Goal: Task Accomplishment & Management: Manage account settings

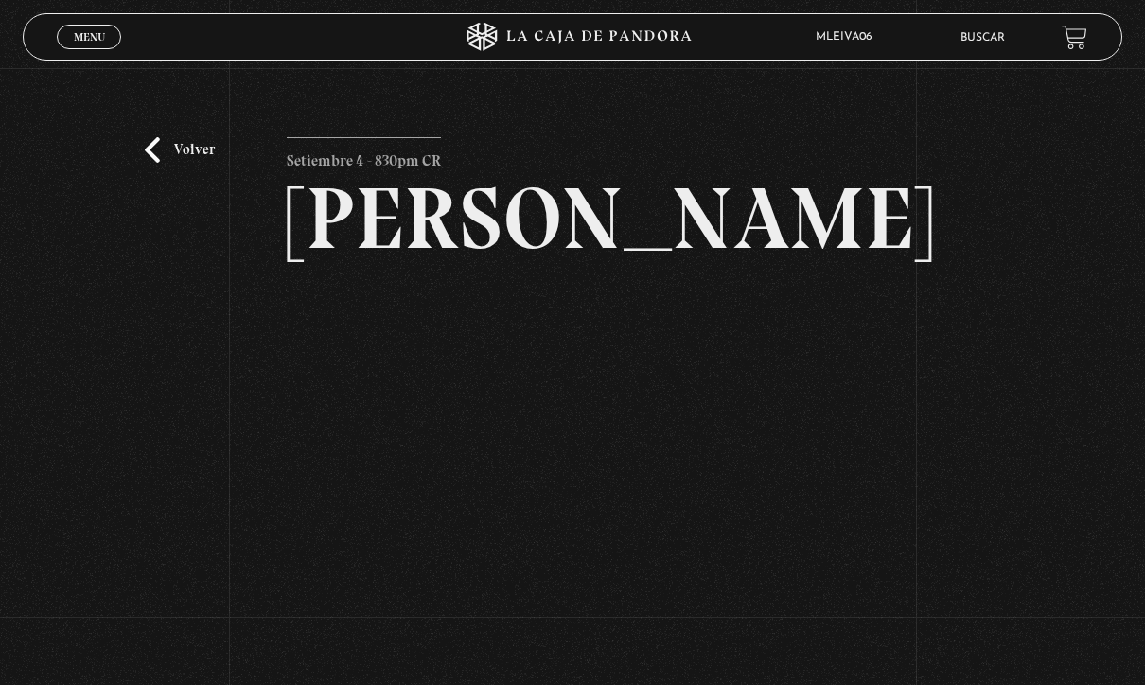
scroll to position [273, 0]
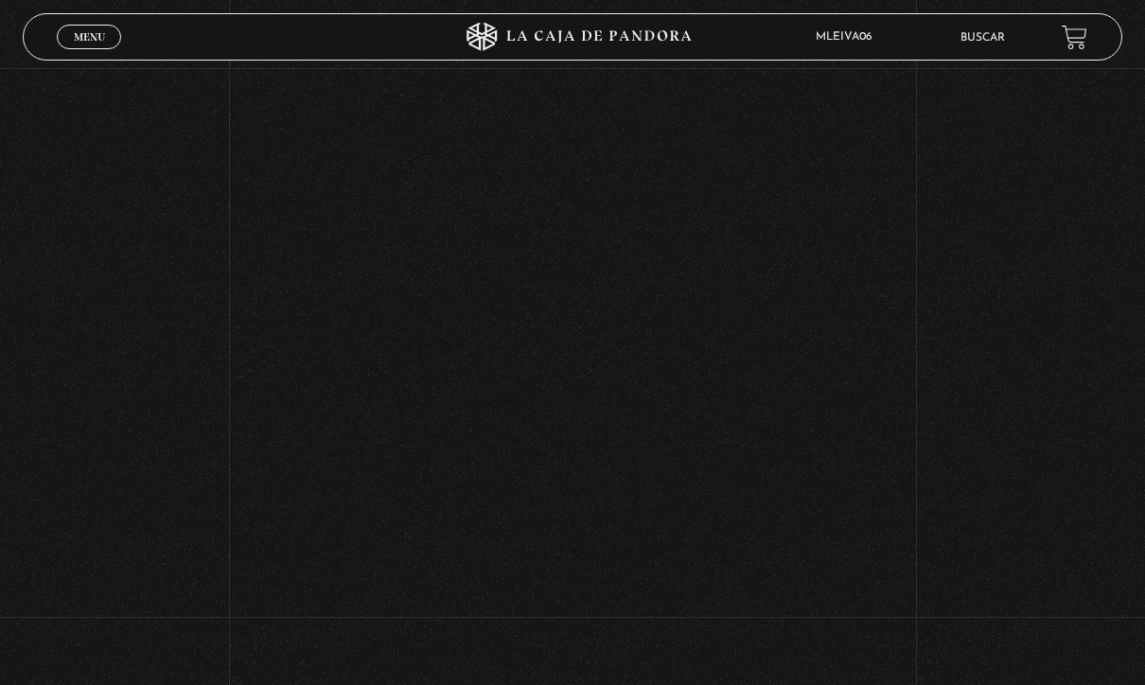
click at [87, 32] on span "Menu" at bounding box center [89, 36] width 31 height 11
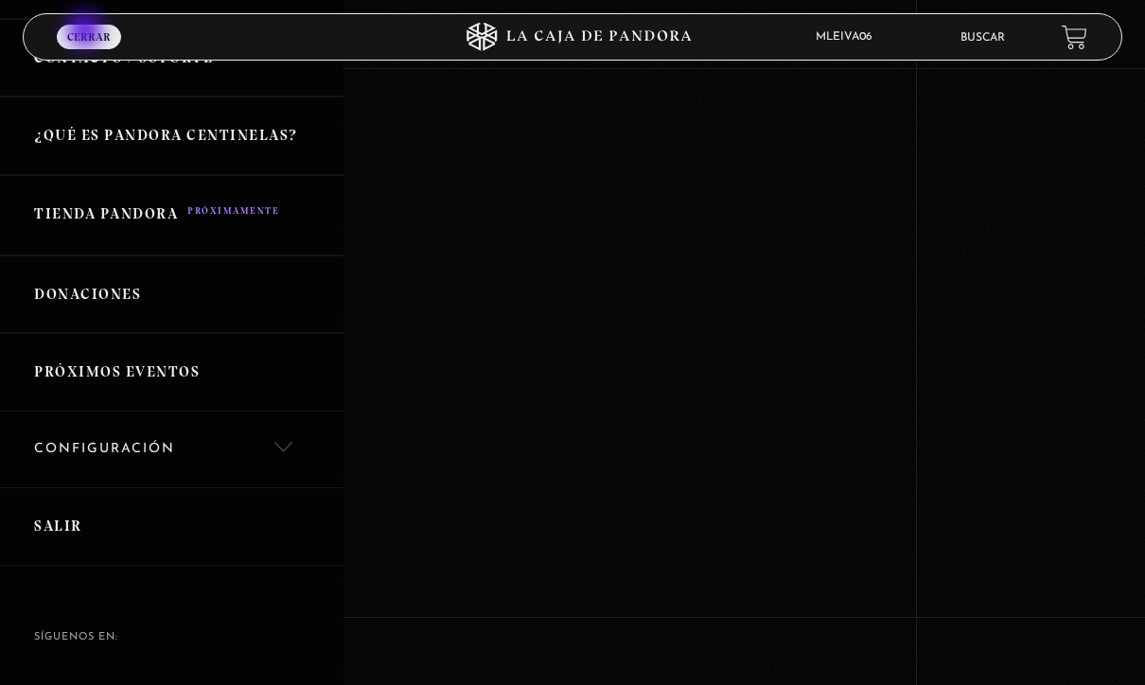
scroll to position [361, 0]
click at [58, 521] on link "Salir" at bounding box center [171, 527] width 343 height 79
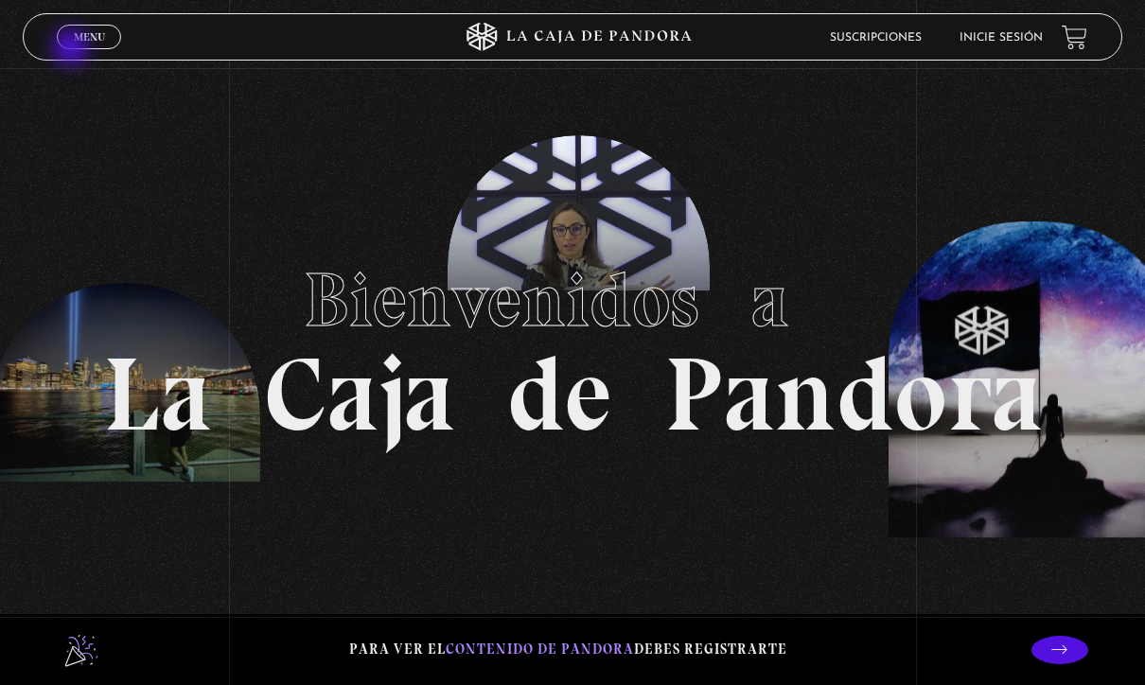
click at [66, 49] on link "Menu Cerrar" at bounding box center [89, 37] width 64 height 25
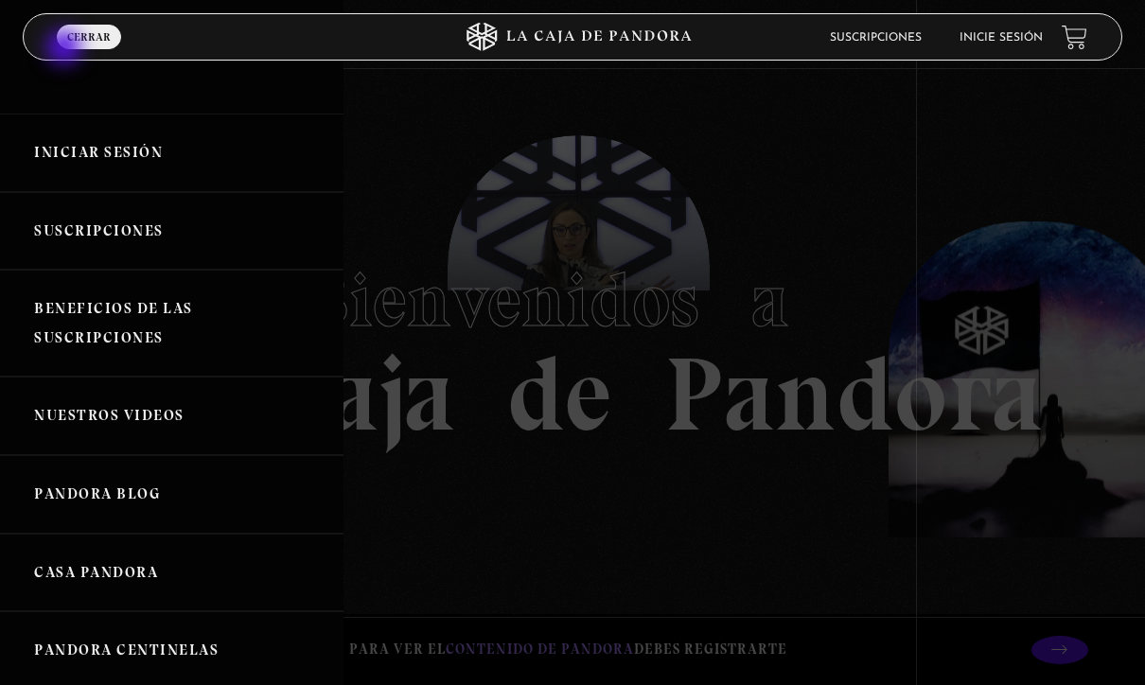
click at [140, 148] on link "Iniciar Sesión" at bounding box center [171, 153] width 343 height 79
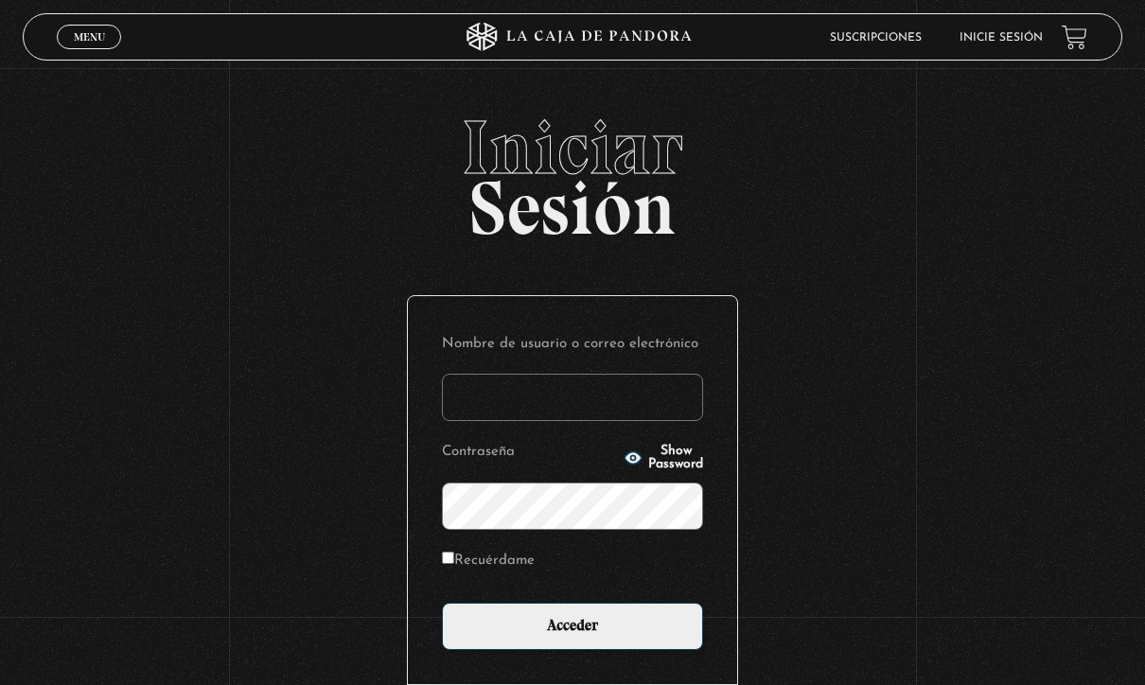
click at [535, 398] on input "Nombre de usuario o correo electrónico" at bounding box center [572, 397] width 261 height 47
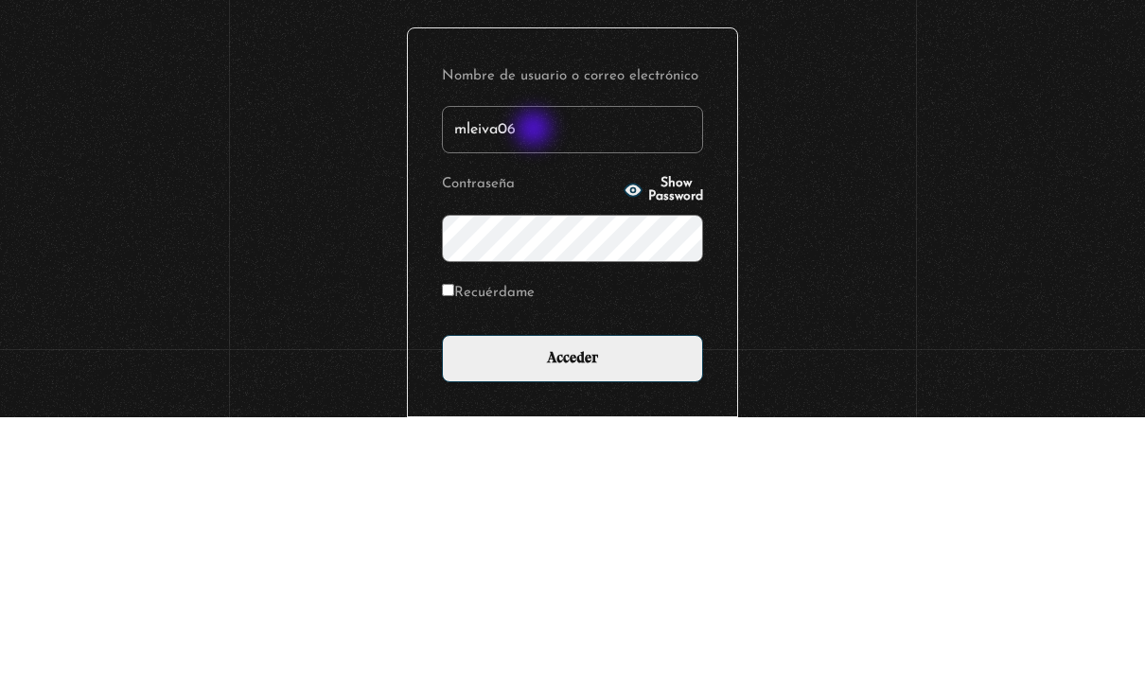
type input "mleiva06"
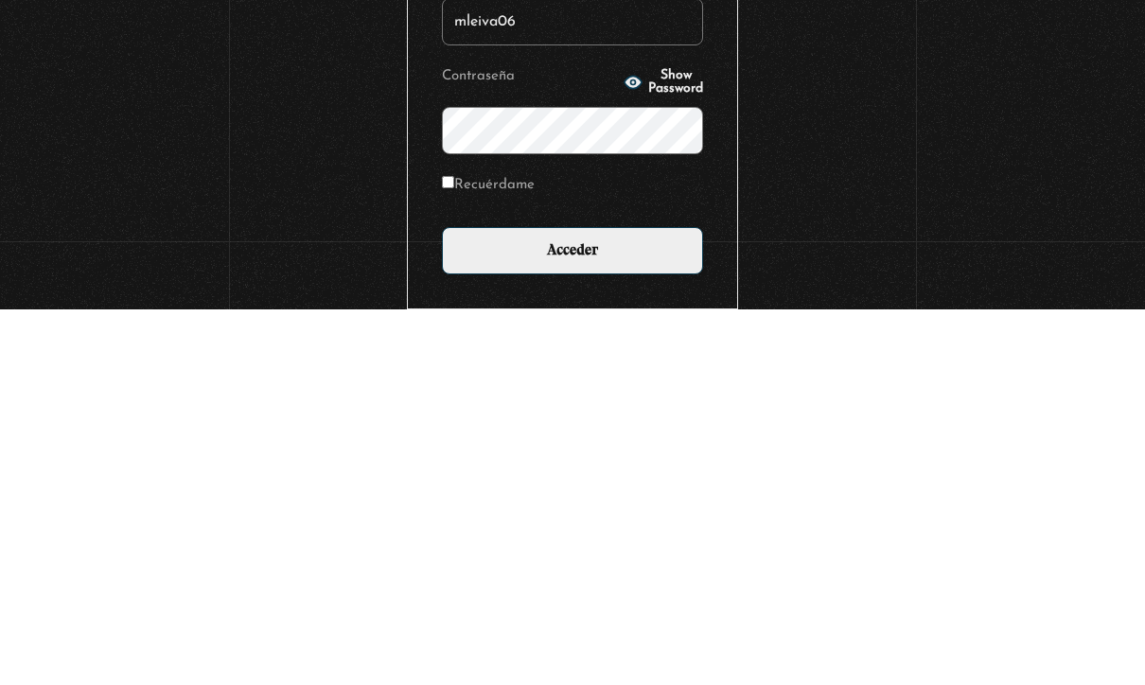
click at [619, 603] on input "Acceder" at bounding box center [572, 626] width 261 height 47
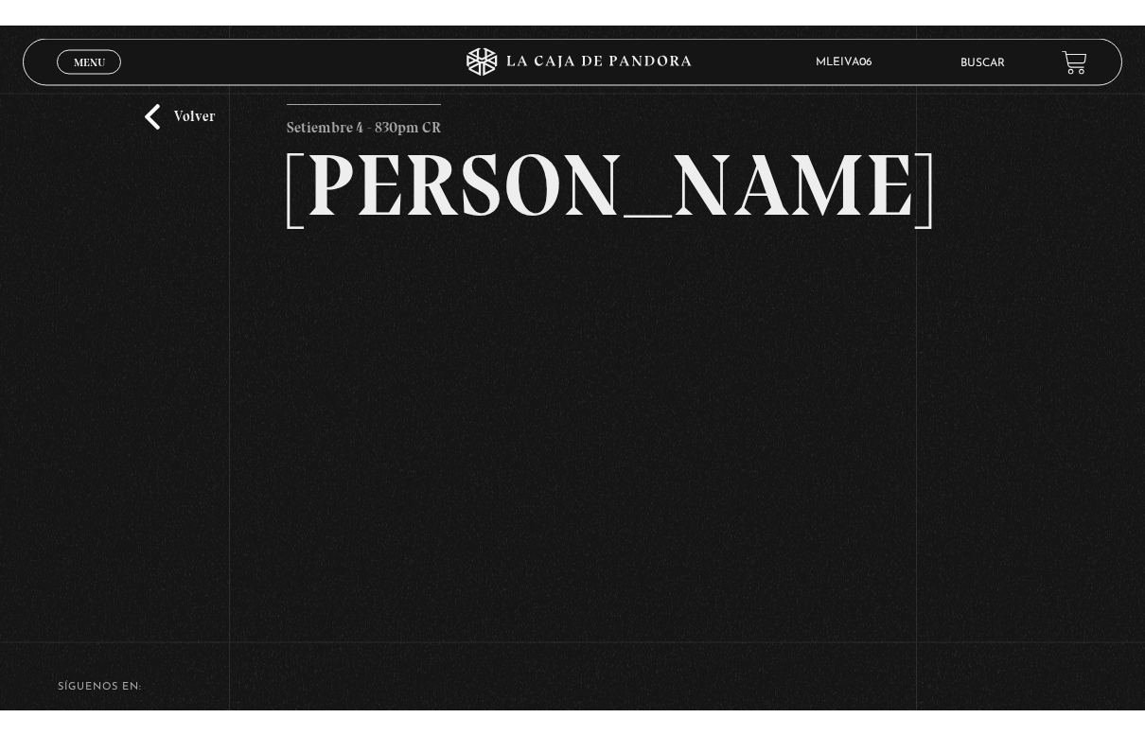
scroll to position [23, 0]
